Goal: Task Accomplishment & Management: Use online tool/utility

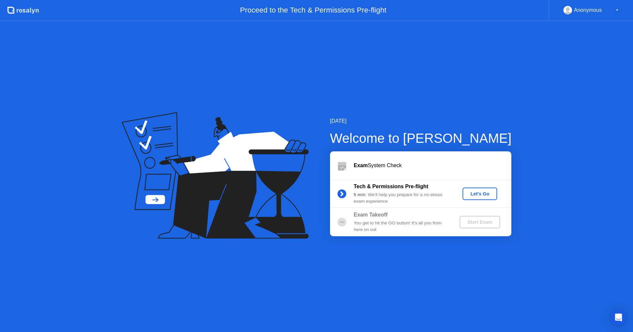
click at [487, 196] on div "Let's Go" at bounding box center [479, 193] width 29 height 5
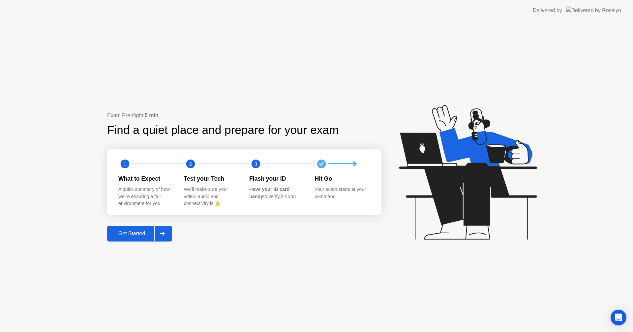
click at [132, 235] on div "Get Started" at bounding box center [131, 234] width 45 height 6
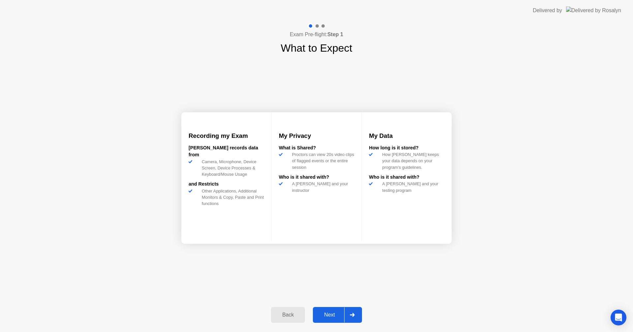
click at [361, 312] on button "Next" at bounding box center [337, 315] width 49 height 16
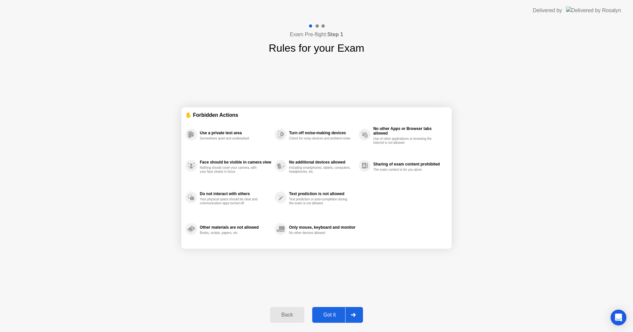
click at [361, 312] on button "Got it" at bounding box center [337, 315] width 51 height 16
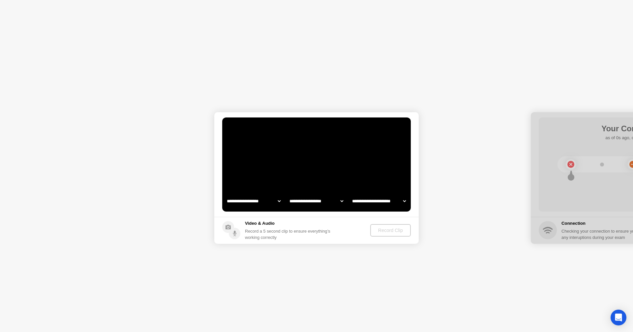
select select "**********"
select select "*******"
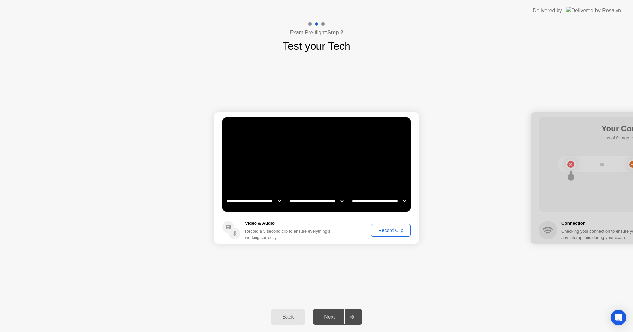
click at [388, 232] on div "Record Clip" at bounding box center [390, 230] width 35 height 5
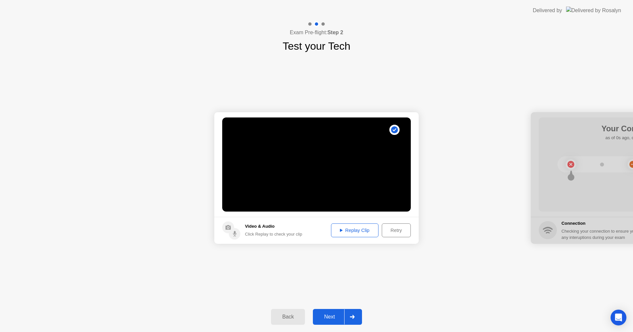
click at [388, 232] on div "Retry" at bounding box center [396, 230] width 24 height 5
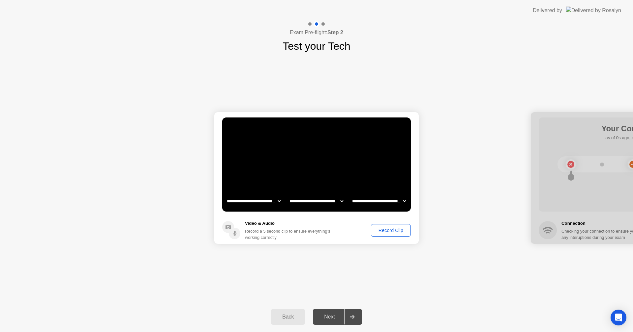
click at [388, 232] on div "Record Clip" at bounding box center [390, 230] width 35 height 5
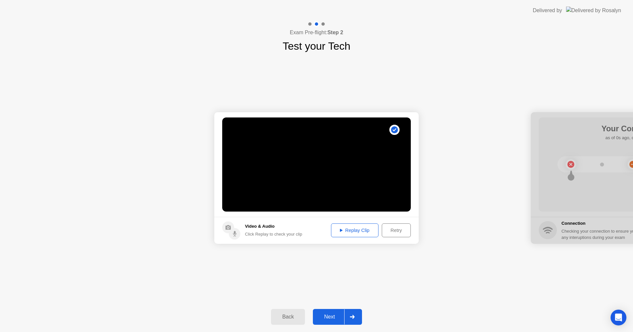
click at [350, 230] on div "Replay Clip" at bounding box center [354, 230] width 43 height 5
click at [335, 320] on div "Next" at bounding box center [329, 317] width 29 height 6
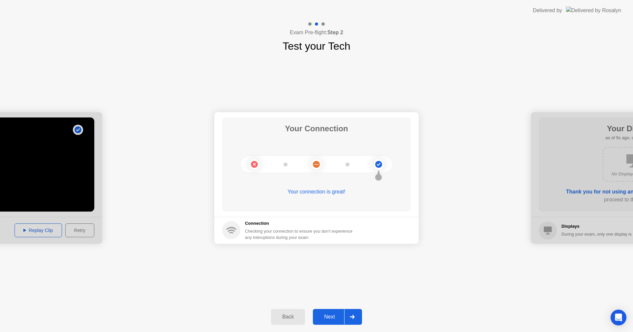
click at [335, 320] on div "Next" at bounding box center [329, 317] width 29 height 6
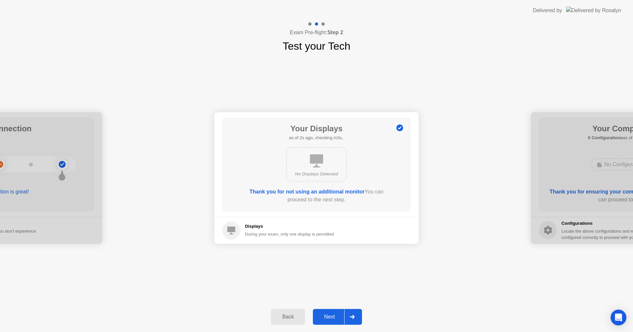
click at [335, 320] on div "Next" at bounding box center [329, 317] width 29 height 6
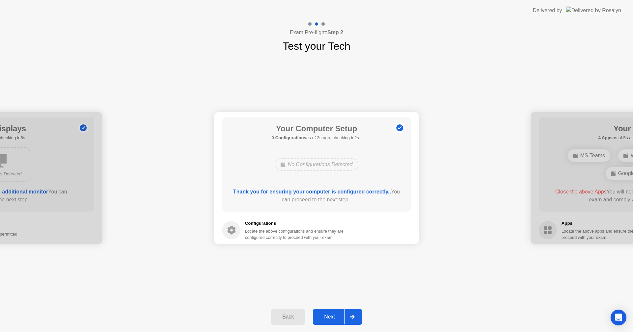
click at [335, 320] on div "Next" at bounding box center [329, 317] width 29 height 6
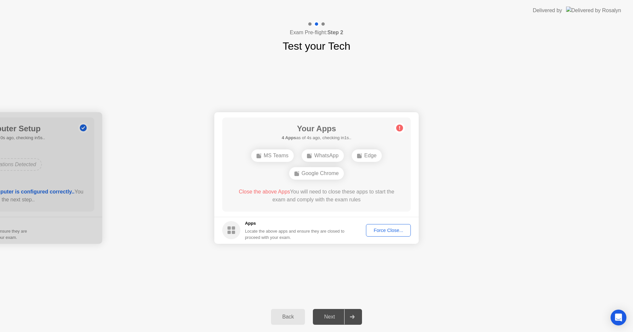
click at [320, 154] on div "WhatsApp" at bounding box center [322, 156] width 42 height 13
click at [405, 231] on div "Force Close..." at bounding box center [388, 230] width 40 height 5
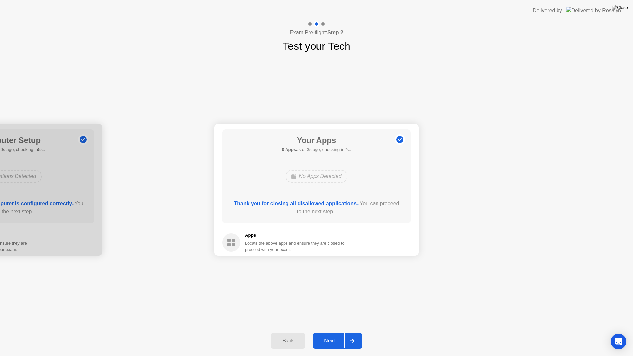
click at [334, 332] on div "Next" at bounding box center [329, 341] width 29 height 6
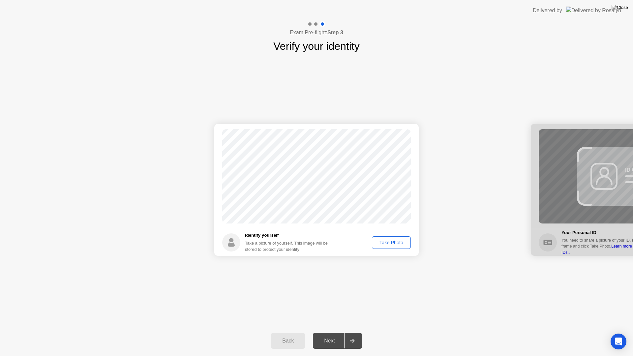
click at [387, 240] on div "Take Photo" at bounding box center [391, 242] width 34 height 5
click at [333, 332] on button "Next" at bounding box center [337, 341] width 49 height 16
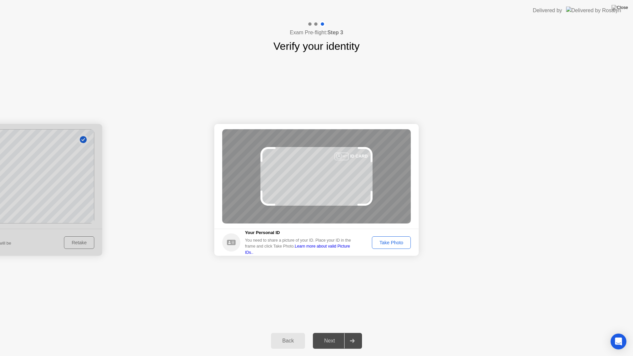
click at [393, 241] on div "Take Photo" at bounding box center [391, 242] width 34 height 5
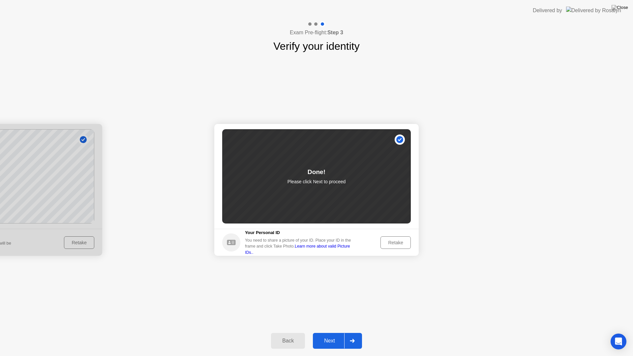
click at [335, 332] on div "Next" at bounding box center [329, 341] width 29 height 6
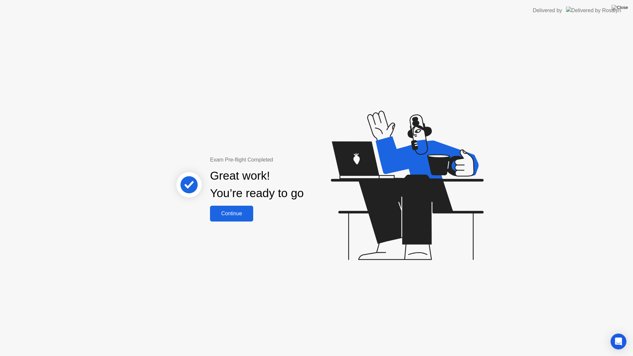
click at [234, 216] on div "Continue" at bounding box center [231, 214] width 39 height 6
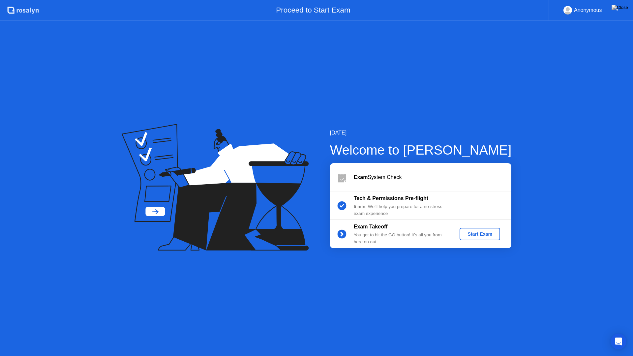
click at [489, 234] on div "Start Exam" at bounding box center [479, 233] width 35 height 5
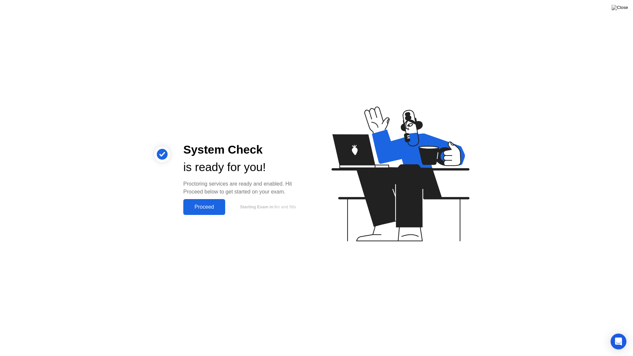
click at [205, 208] on div "Proceed" at bounding box center [204, 207] width 38 height 6
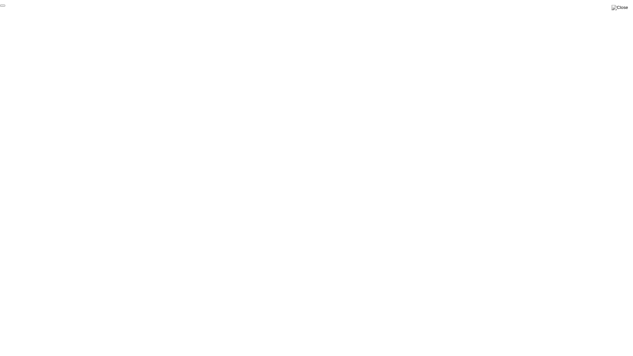
click div "End Proctoring Session"
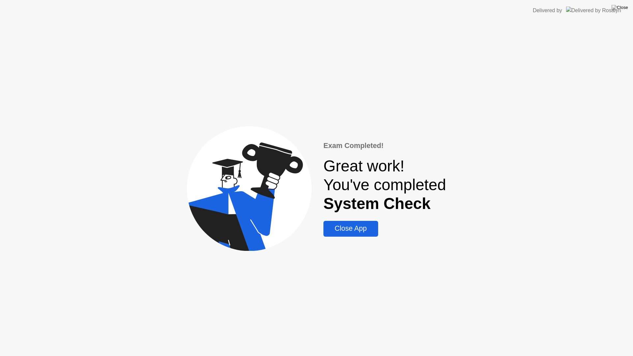
click at [368, 231] on div "Close App" at bounding box center [350, 228] width 50 height 8
